Goal: Task Accomplishment & Management: Manage account settings

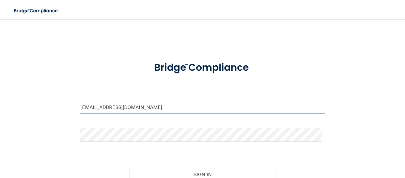
drag, startPoint x: 125, startPoint y: 111, endPoint x: 2, endPoint y: 119, distance: 123.3
click at [2, 119] on main "[EMAIL_ADDRESS][DOMAIN_NAME] Invalid email/password. You don't have permission …" at bounding box center [202, 98] width 405 height 159
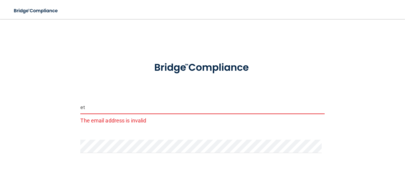
type input "e"
type input "[EMAIL_ADDRESS][DOMAIN_NAME]"
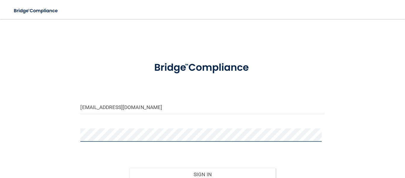
click at [0, 147] on main "[EMAIL_ADDRESS][DOMAIN_NAME] Invalid email/password. You don't have permission …" at bounding box center [202, 98] width 405 height 159
click at [129, 168] on button "Sign In" at bounding box center [202, 174] width 147 height 13
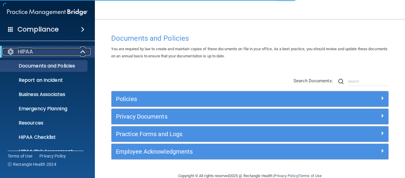
click at [83, 48] on span at bounding box center [83, 51] width 5 height 7
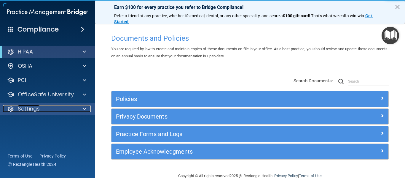
click at [38, 107] on p "Settings" at bounding box center [29, 108] width 22 height 7
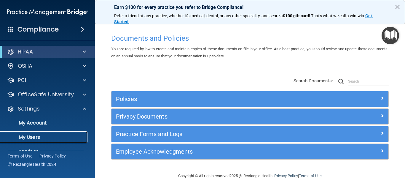
click at [33, 136] on p "My Users" at bounding box center [44, 137] width 81 height 6
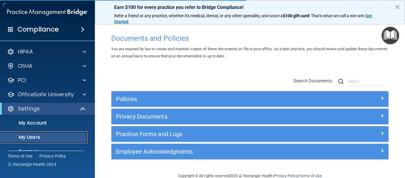
select select "20"
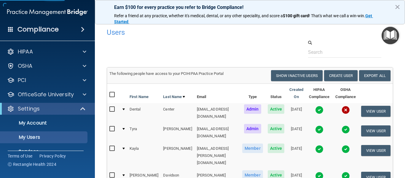
click at [228, 50] on div at bounding box center [249, 48] width 295 height 18
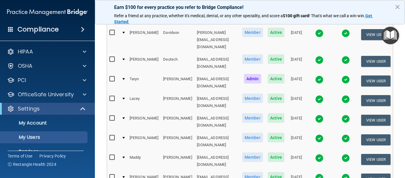
scroll to position [154, 0]
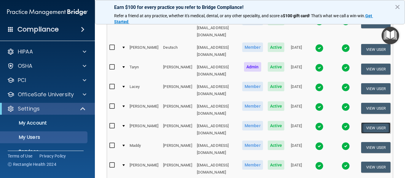
click at [371, 122] on button "View User" at bounding box center [375, 127] width 29 height 11
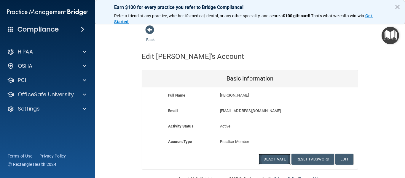
click at [267, 155] on button "Deactivate" at bounding box center [275, 158] width 32 height 11
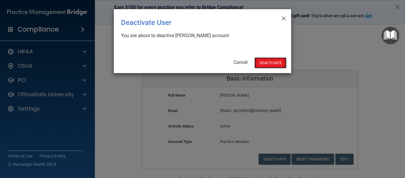
click at [270, 67] on button "Deactivate" at bounding box center [270, 62] width 32 height 11
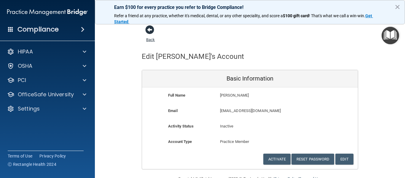
click at [150, 32] on span at bounding box center [149, 29] width 9 height 9
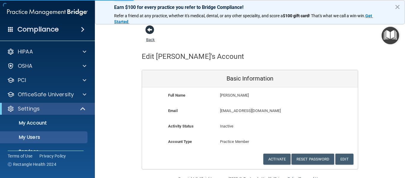
click at [147, 31] on span at bounding box center [149, 29] width 9 height 9
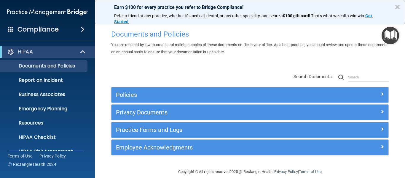
scroll to position [12, 0]
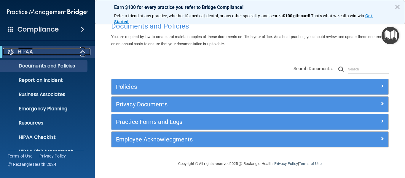
click at [81, 53] on span at bounding box center [83, 51] width 5 height 7
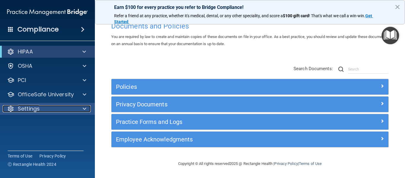
click at [81, 108] on div at bounding box center [83, 108] width 15 height 7
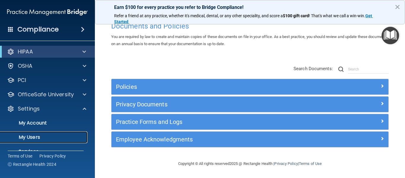
click at [27, 135] on p "My Users" at bounding box center [44, 137] width 81 height 6
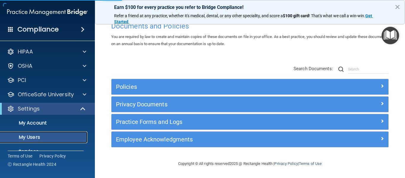
select select "20"
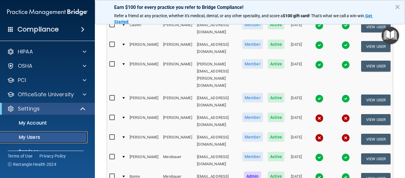
scroll to position [325, 0]
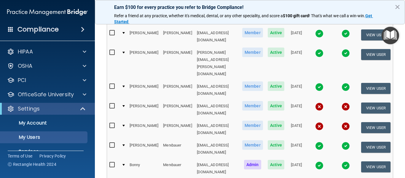
select select "20"
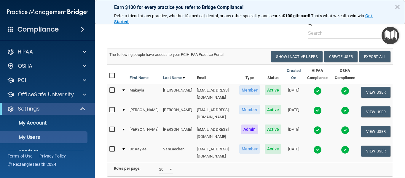
scroll to position [22, 0]
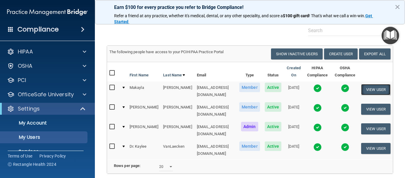
click at [371, 88] on button "View User" at bounding box center [375, 89] width 29 height 11
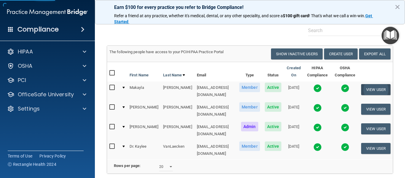
select select "practice_member"
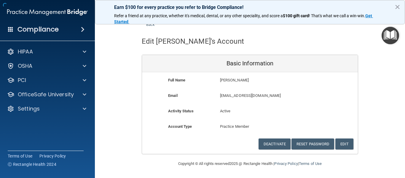
scroll to position [15, 0]
click at [338, 142] on button "Edit" at bounding box center [344, 143] width 18 height 11
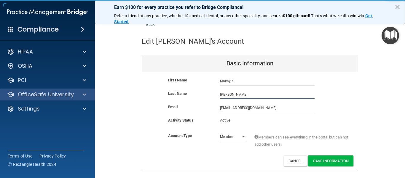
drag, startPoint x: 230, startPoint y: 91, endPoint x: 88, endPoint y: 99, distance: 142.9
click at [88, 99] on div "Compliance HIPAA Documents and Policies Report an Incident Business Associates …" at bounding box center [202, 89] width 405 height 178
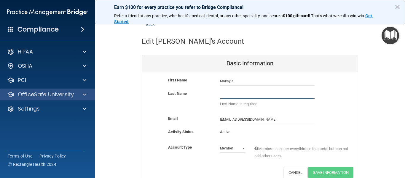
type input "S"
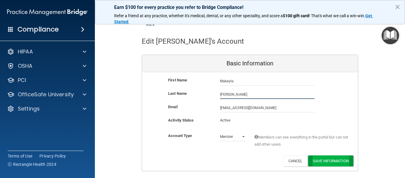
type input "[PERSON_NAME]"
click at [332, 164] on button "Save Information" at bounding box center [330, 160] width 45 height 11
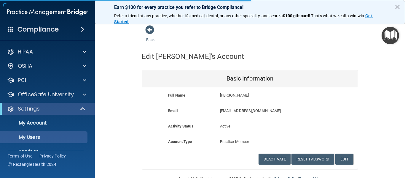
select select "20"
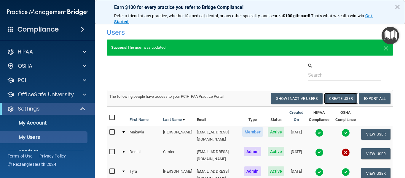
click at [332, 101] on button "Create User" at bounding box center [341, 98] width 34 height 11
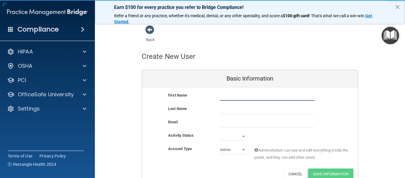
click at [231, 94] on input "text" at bounding box center [267, 96] width 95 height 9
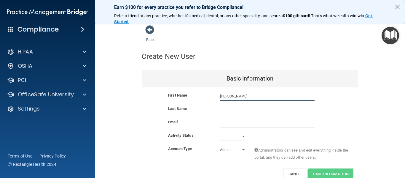
type input "[PERSON_NAME]"
type input "Oye"
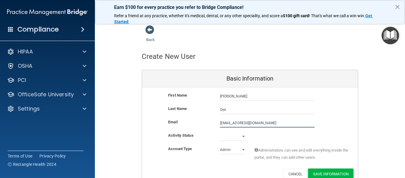
type input "[EMAIL_ADDRESS][DOMAIN_NAME]"
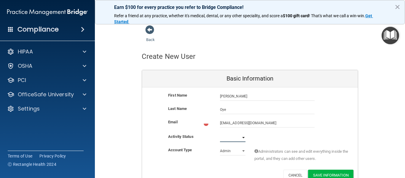
click at [225, 139] on select "Active Inactive" at bounding box center [233, 137] width 26 height 9
select select "active"
click at [220, 132] on select "Active Inactive" at bounding box center [233, 136] width 26 height 9
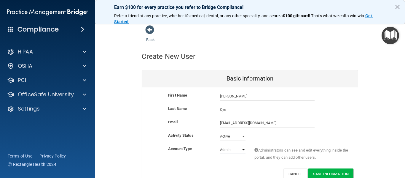
click at [224, 149] on select "Admin Member" at bounding box center [233, 149] width 26 height 9
select select "practice_member"
click at [220, 145] on select "Admin Member" at bounding box center [233, 149] width 26 height 9
click at [326, 170] on button "Save Information" at bounding box center [330, 173] width 45 height 11
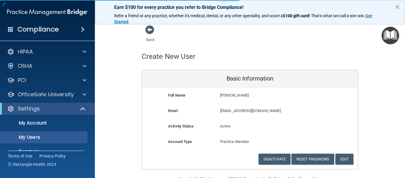
select select "20"
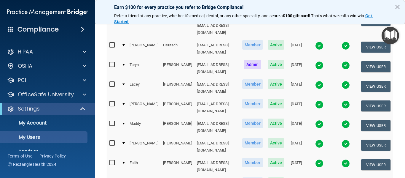
scroll to position [200, 0]
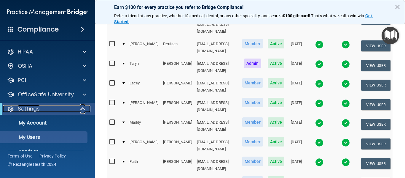
click at [83, 107] on span at bounding box center [83, 108] width 5 height 7
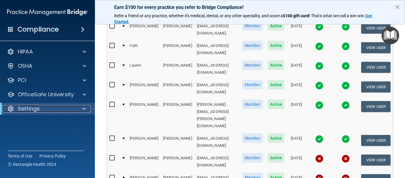
scroll to position [317, 0]
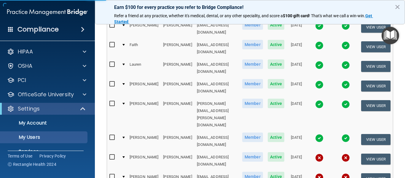
select select "20"
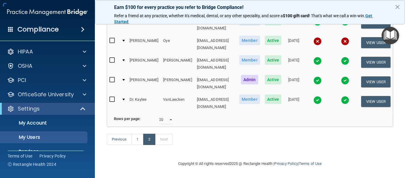
scroll to position [84, 0]
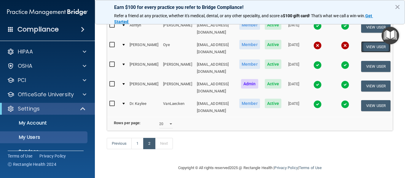
click at [361, 43] on button "View User" at bounding box center [375, 46] width 29 height 11
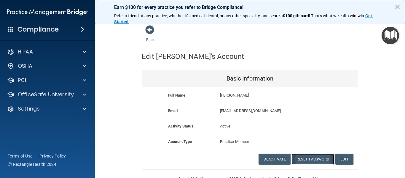
click at [305, 160] on button "Reset Password" at bounding box center [313, 158] width 43 height 11
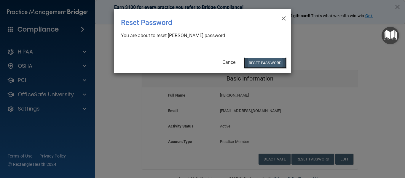
click at [265, 63] on button "Reset Password" at bounding box center [265, 62] width 43 height 11
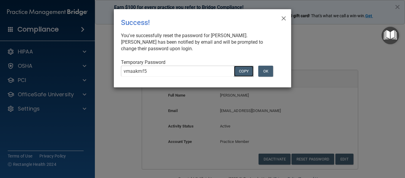
click at [247, 72] on button "COPY" at bounding box center [244, 71] width 20 height 11
click at [269, 69] on button "OK" at bounding box center [265, 71] width 15 height 11
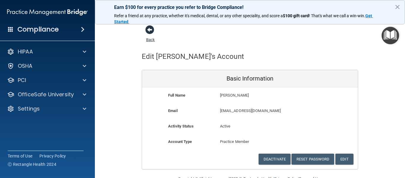
click at [145, 30] on span at bounding box center [149, 29] width 9 height 9
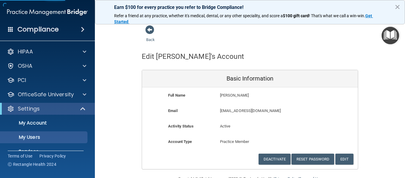
select select "20"
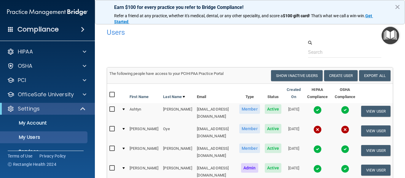
click at [135, 62] on div "Users Success! New user created. × Error! The user couldn't be created. × Succe…" at bounding box center [250, 133] width 287 height 217
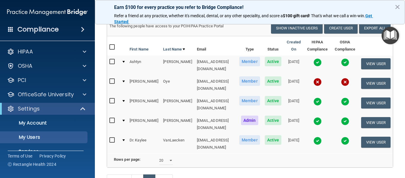
scroll to position [59, 0]
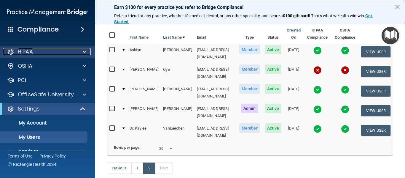
click at [86, 52] on div at bounding box center [83, 51] width 15 height 7
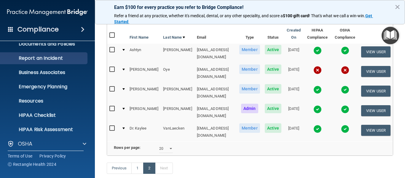
scroll to position [0, 0]
